Goal: Task Accomplishment & Management: Manage account settings

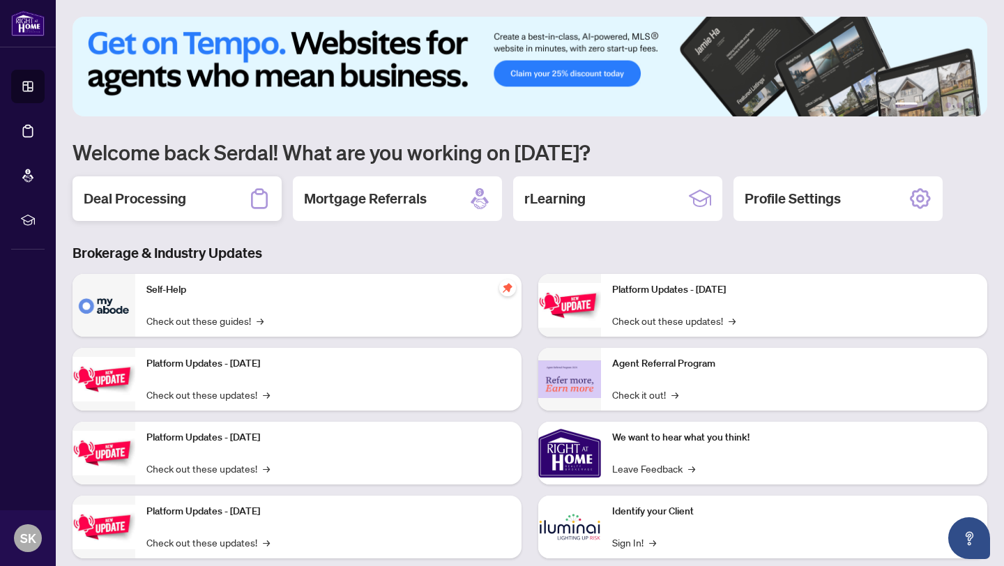
click at [170, 190] on h2 "Deal Processing" at bounding box center [135, 199] width 102 height 20
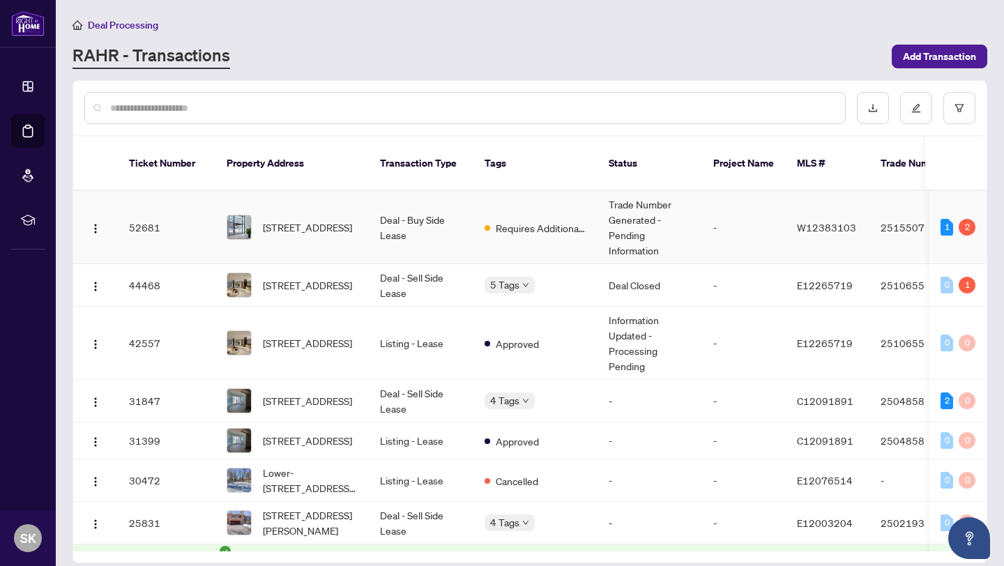
click at [648, 206] on td "Trade Number Generated - Pending Information" at bounding box center [649, 227] width 105 height 73
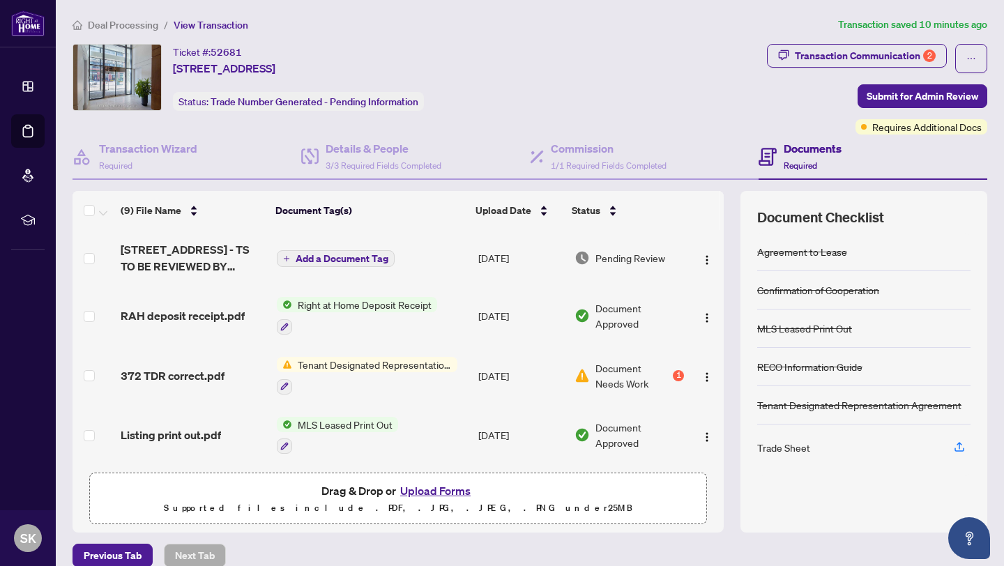
click at [627, 371] on span "Document Needs Work" at bounding box center [632, 375] width 75 height 31
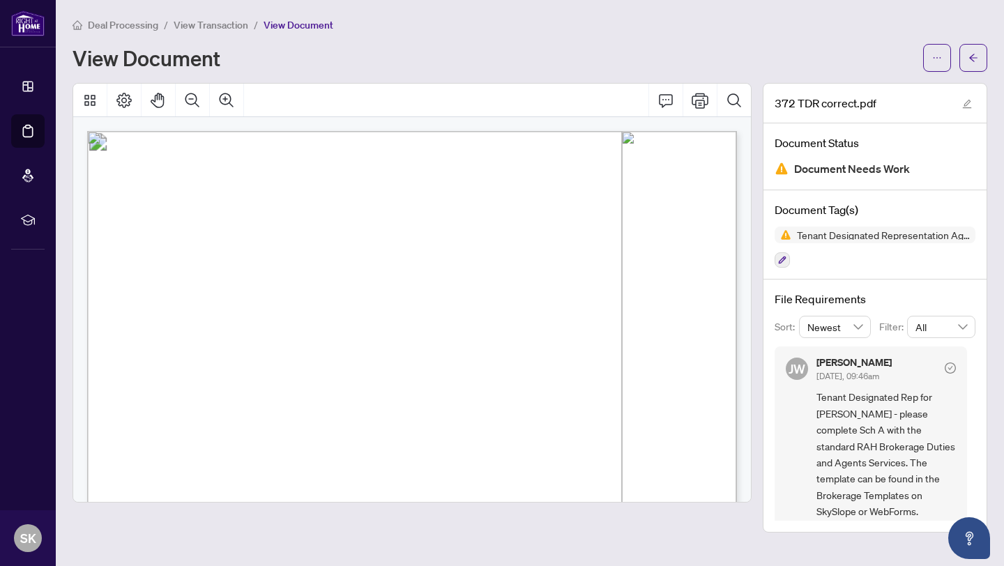
scroll to position [9, 0]
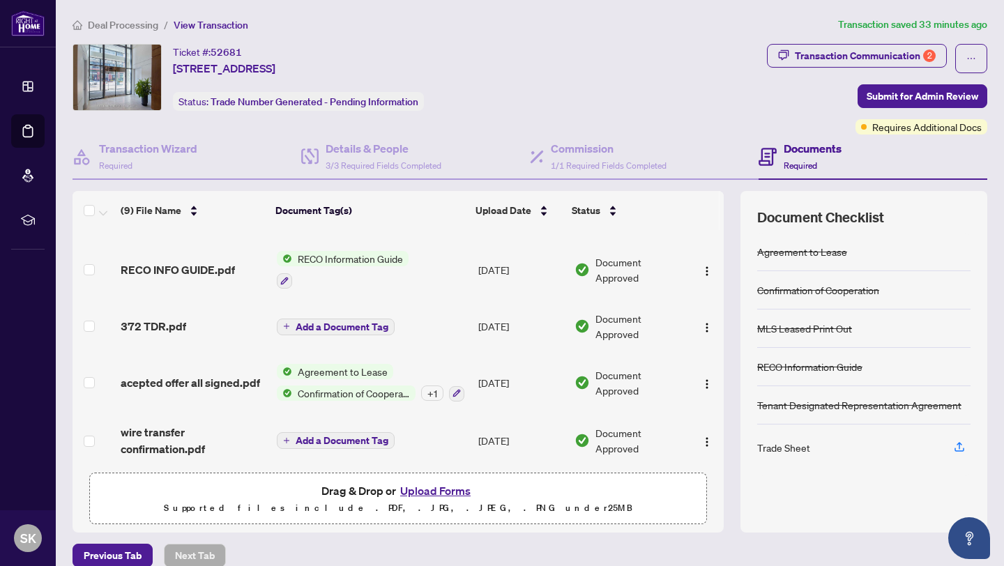
scroll to position [285, 0]
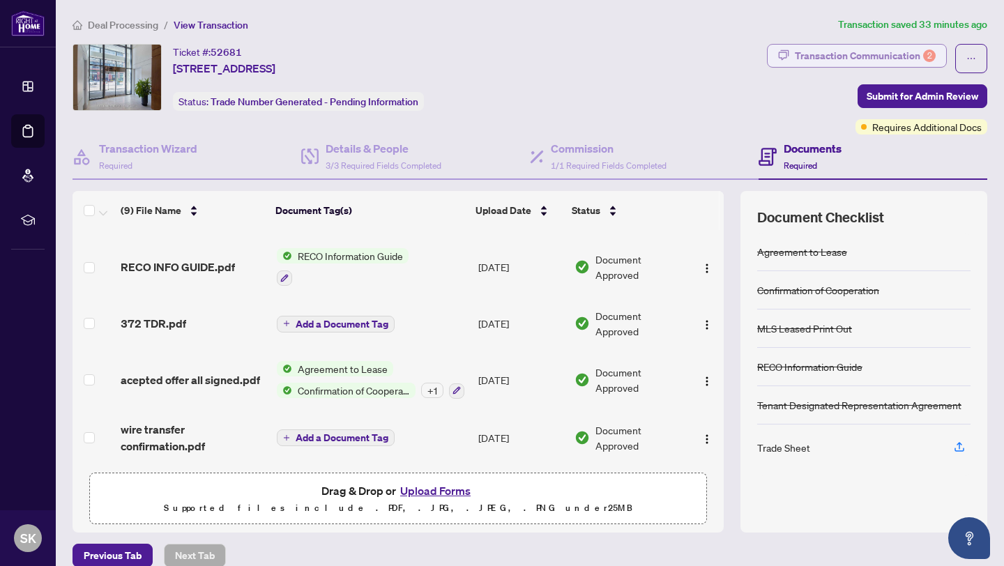
click at [857, 59] on div "Transaction Communication 2" at bounding box center [865, 56] width 141 height 22
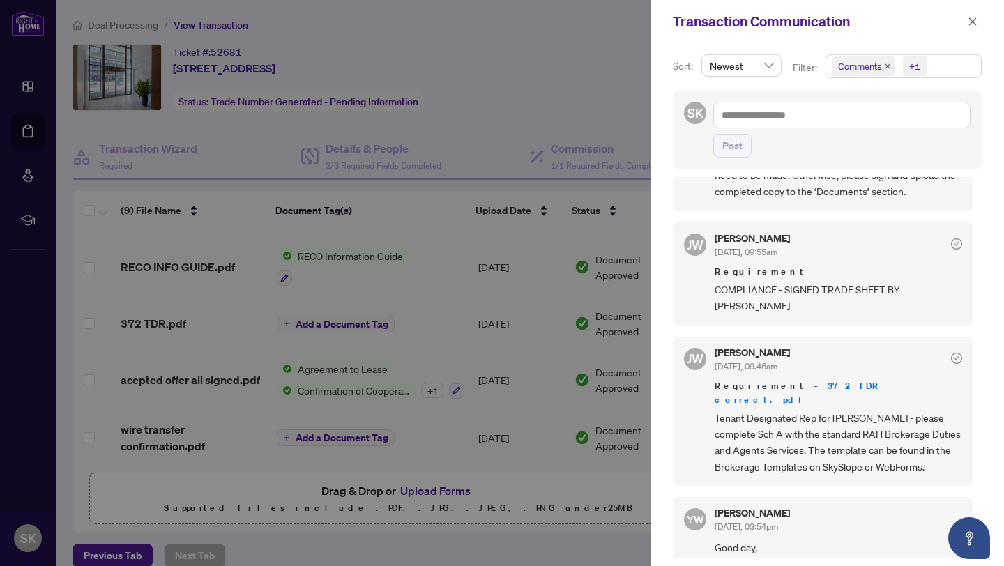
scroll to position [125, 0]
click at [784, 292] on span "COMPLIANCE - SIGNED TRADE SHEET BY [PERSON_NAME]" at bounding box center [838, 299] width 247 height 33
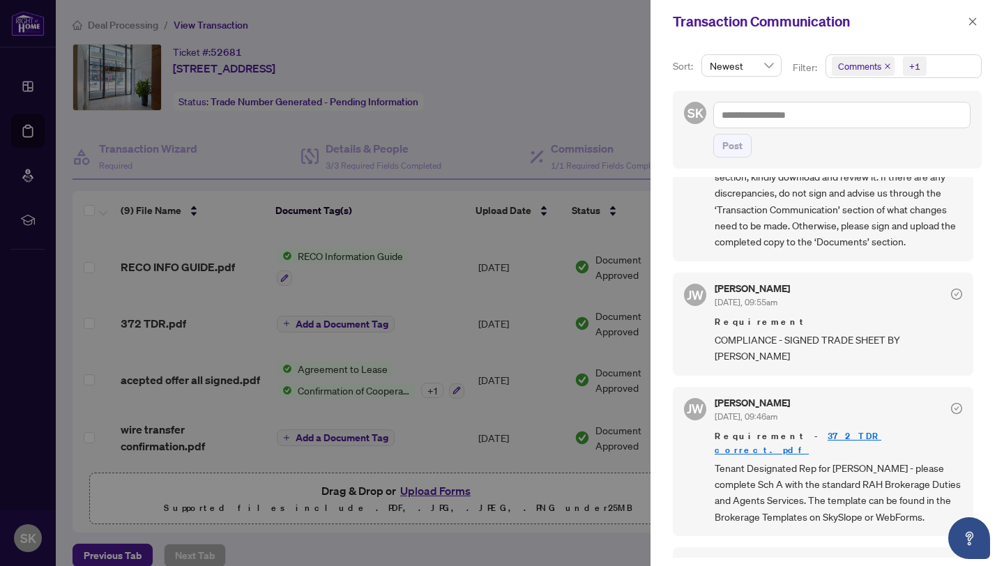
scroll to position [0, 0]
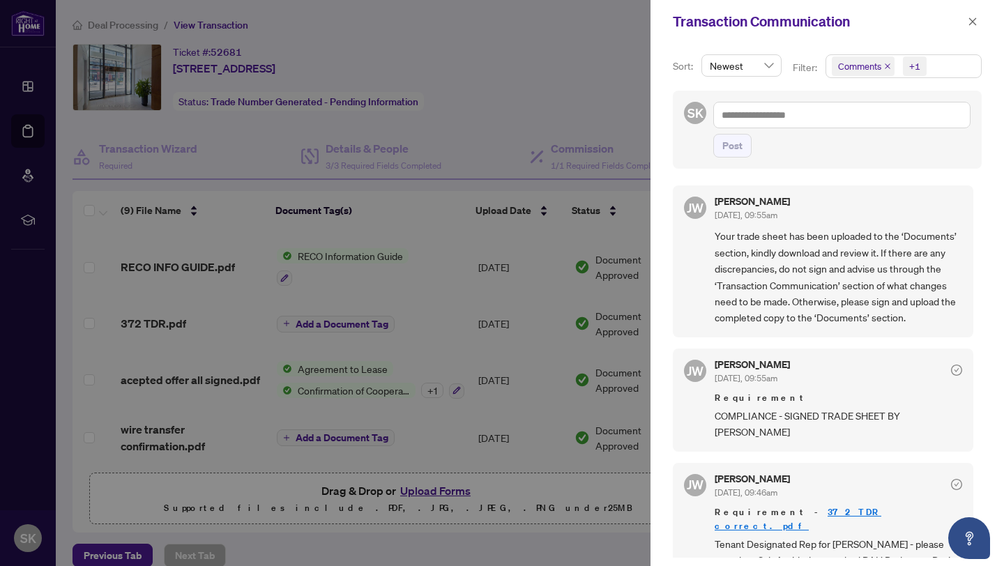
click at [255, 121] on div at bounding box center [502, 283] width 1004 height 566
click at [974, 21] on icon "close" at bounding box center [973, 22] width 10 height 10
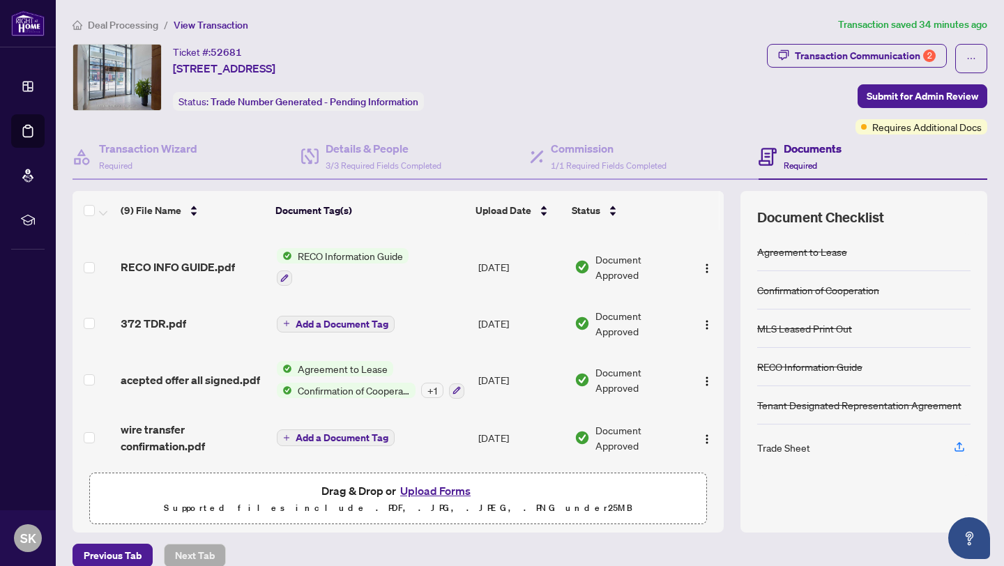
scroll to position [17, 0]
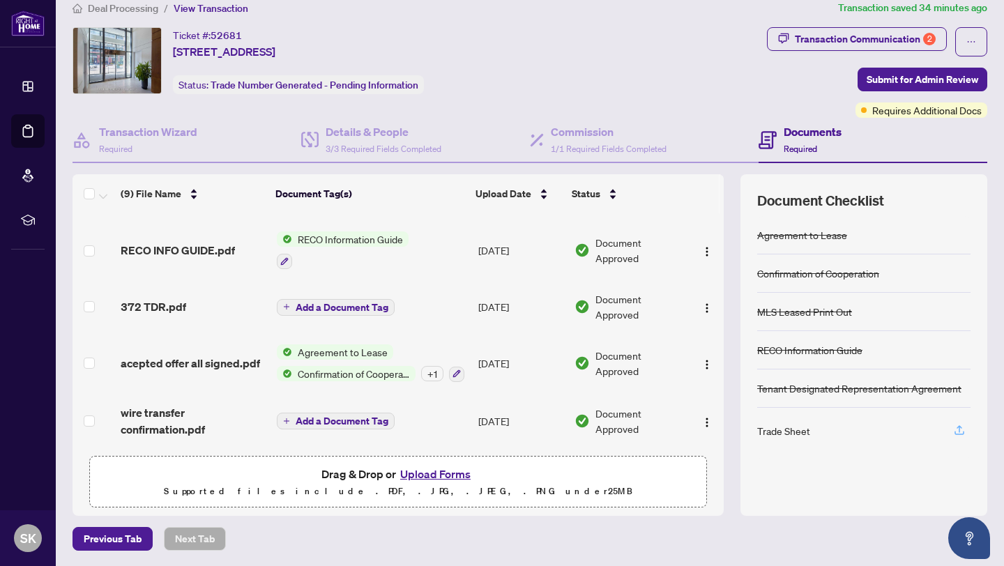
click at [957, 428] on icon "button" at bounding box center [959, 430] width 13 height 13
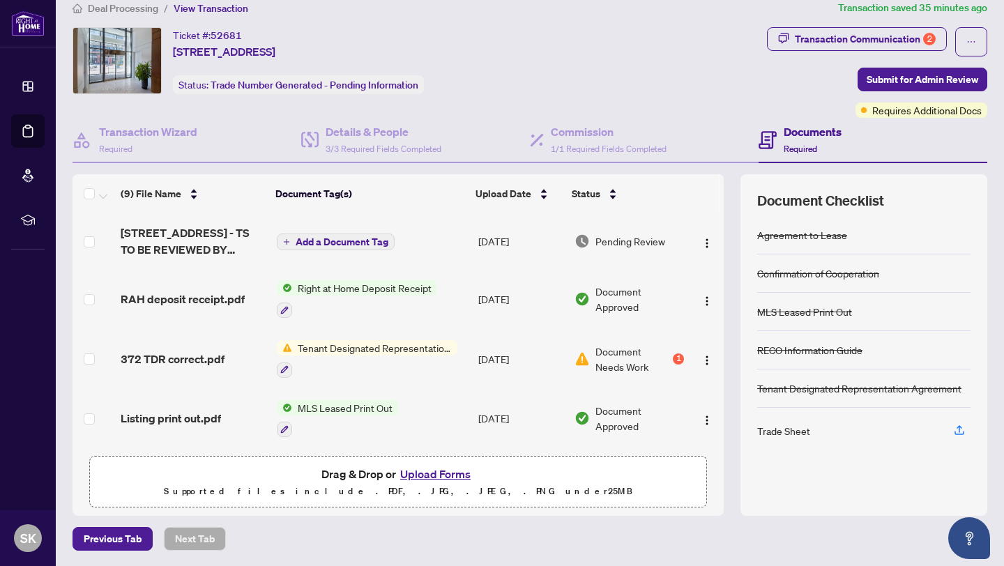
scroll to position [0, 0]
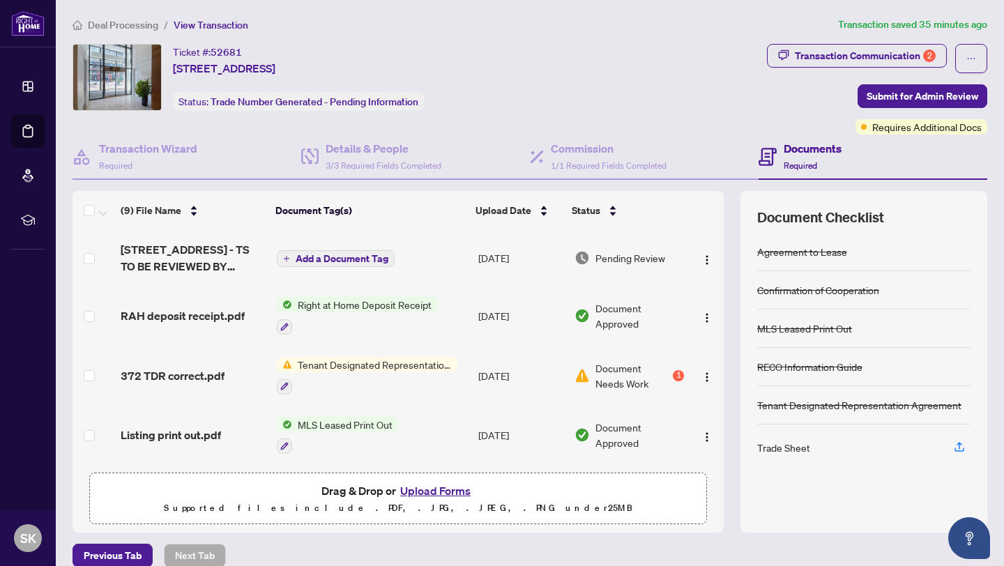
click at [797, 145] on h4 "Documents" at bounding box center [813, 148] width 58 height 17
click at [975, 51] on span "button" at bounding box center [971, 58] width 10 height 22
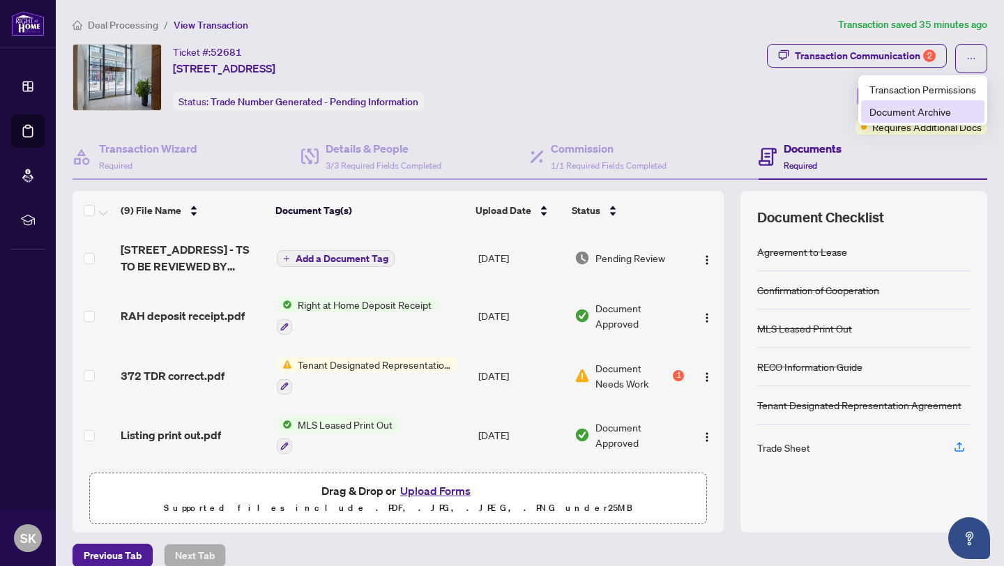
click at [931, 113] on span "Document Archive" at bounding box center [922, 111] width 107 height 15
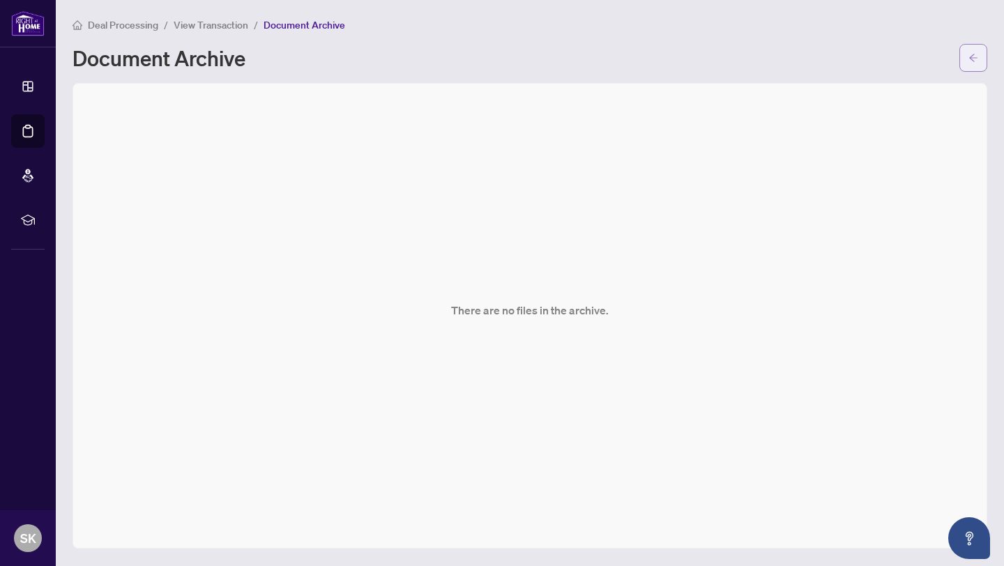
click at [968, 59] on icon "arrow-left" at bounding box center [973, 58] width 10 height 10
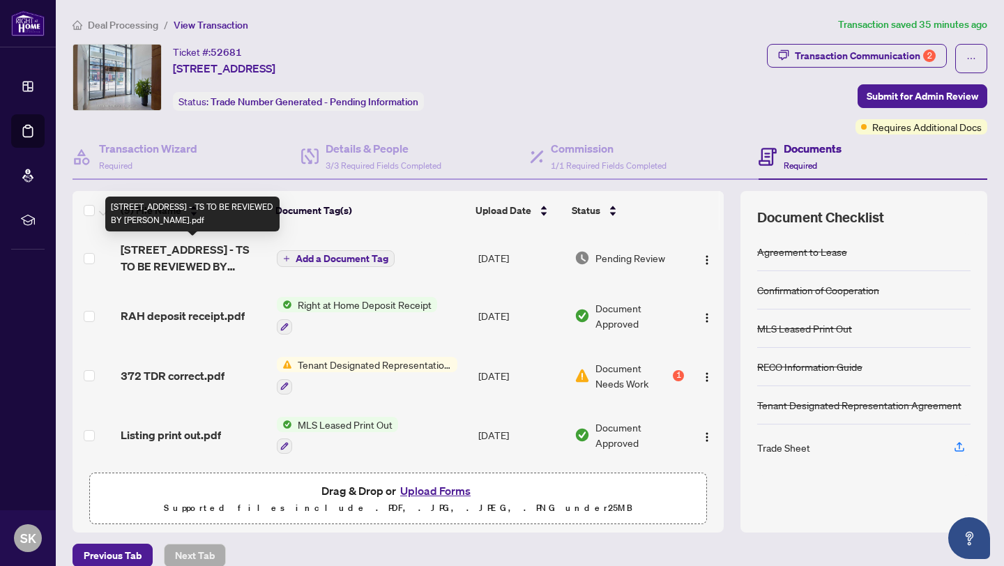
click at [222, 255] on span "[STREET_ADDRESS] - TS TO BE REVIEWED BY [PERSON_NAME].pdf" at bounding box center [193, 257] width 145 height 33
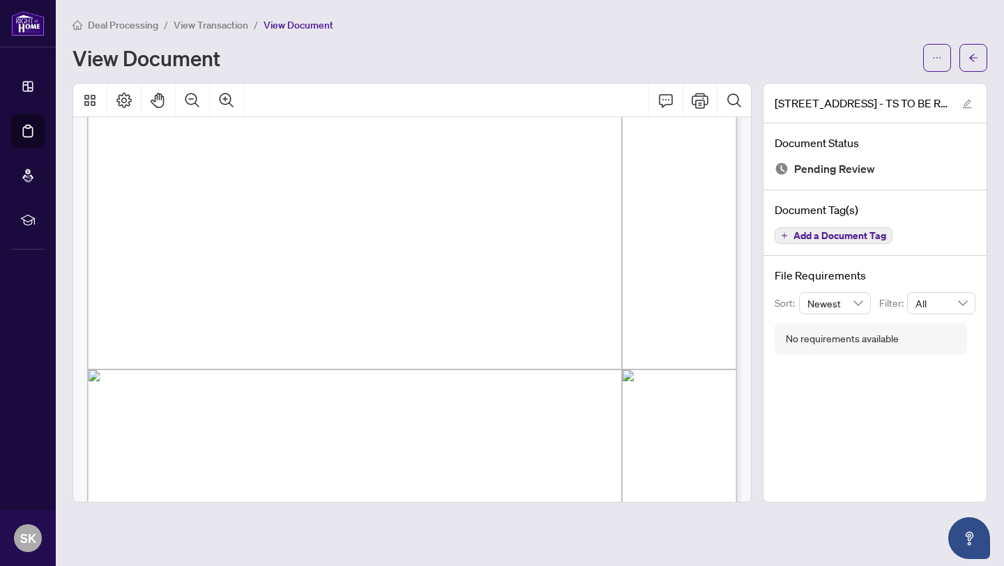
scroll to position [323, 0]
click at [696, 104] on icon "Print" at bounding box center [700, 100] width 17 height 17
